Goal: Find specific page/section

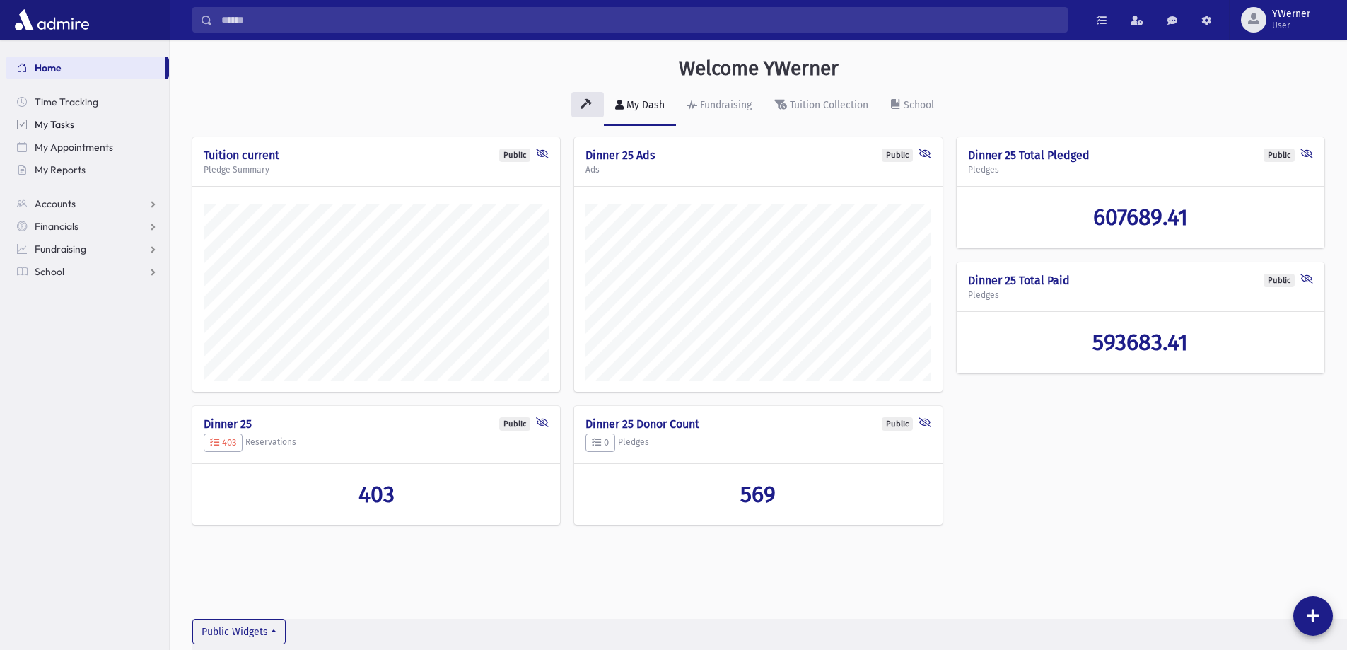
scroll to position [642, 1177]
click at [79, 263] on link "School" at bounding box center [87, 271] width 163 height 23
click at [93, 287] on link "Students" at bounding box center [87, 294] width 163 height 23
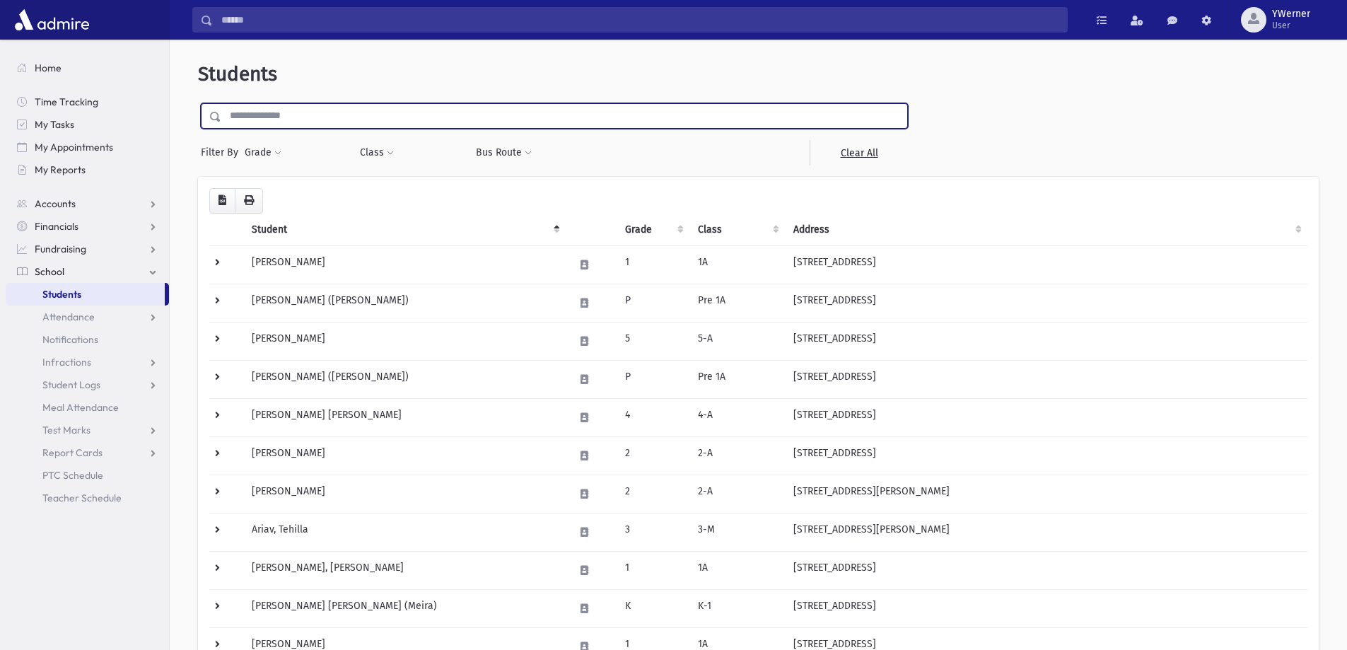
click at [409, 119] on input "text" at bounding box center [564, 115] width 686 height 25
type input "******"
click at [198, 103] on input "submit" at bounding box center [218, 112] width 40 height 19
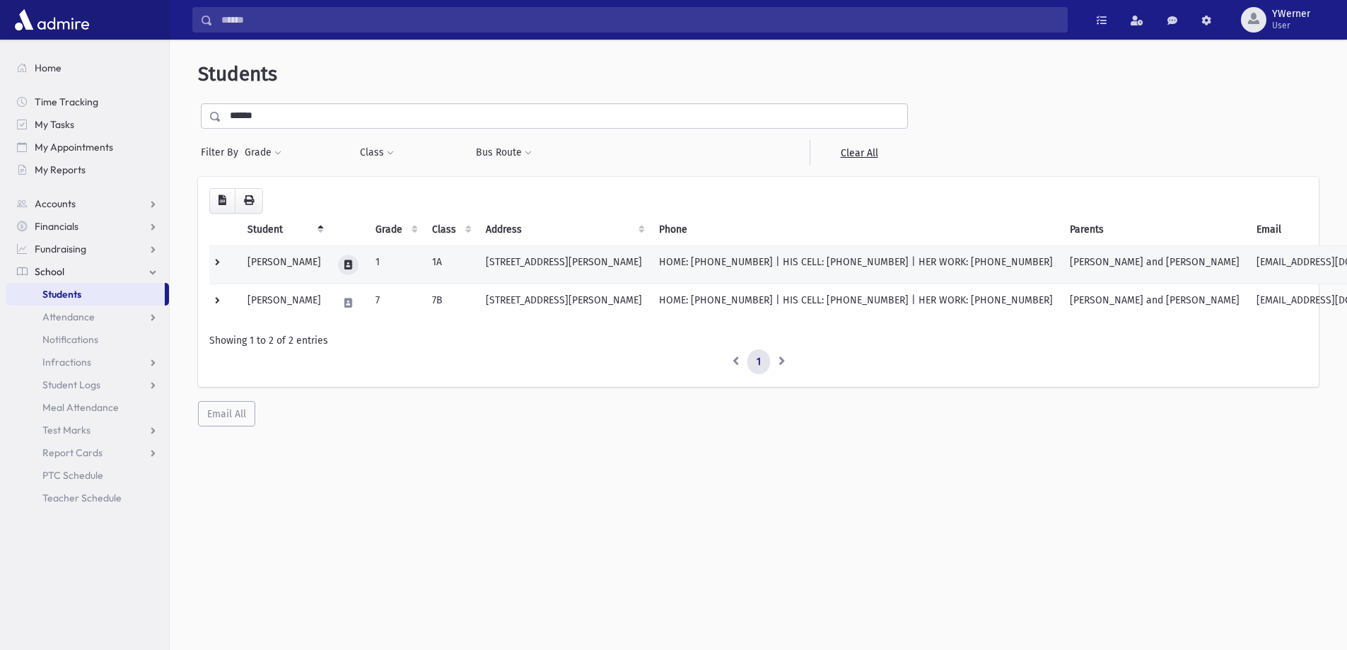
click at [338, 267] on button at bounding box center [348, 265] width 21 height 21
click at [380, 266] on button "button" at bounding box center [374, 265] width 24 height 21
